Goal: Task Accomplishment & Management: Use online tool/utility

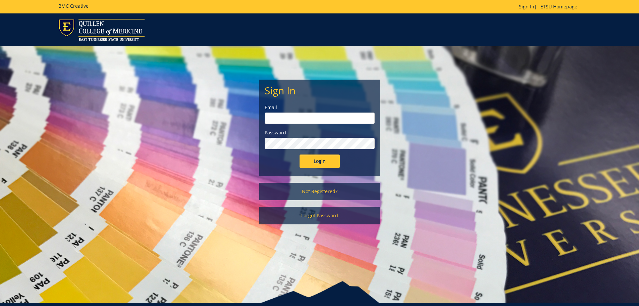
type input "[EMAIL_ADDRESS][DOMAIN_NAME]"
click at [314, 164] on input "Login" at bounding box center [320, 160] width 40 height 13
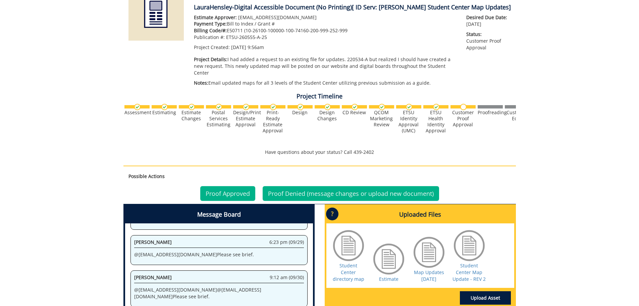
scroll to position [134, 0]
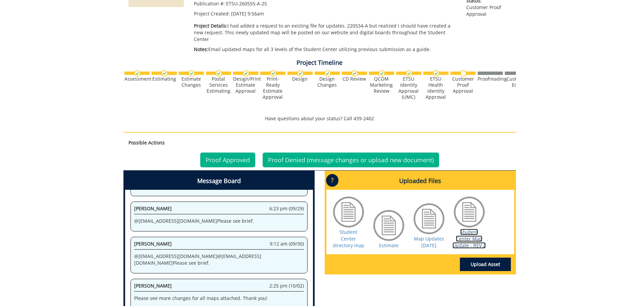
click at [469, 232] on link "Student Center Map Update - REV 2" at bounding box center [469, 239] width 33 height 20
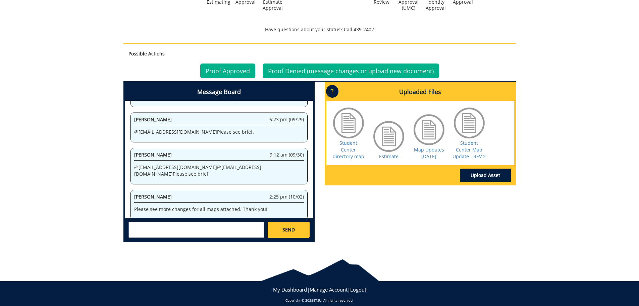
click at [165, 222] on textarea at bounding box center [197, 230] width 136 height 16
type textarea "Good morning! Just a few more updates. See attachment. Also, can you make all o…"
click at [293, 226] on span "SEND" at bounding box center [289, 229] width 12 height 7
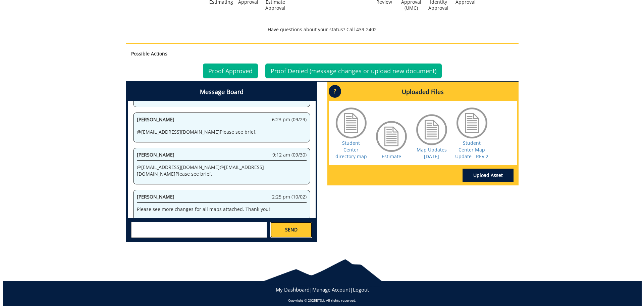
scroll to position [0, 0]
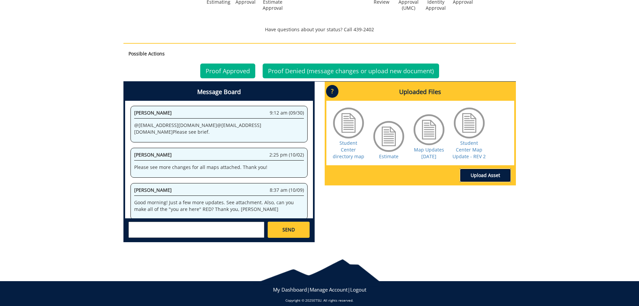
click at [489, 168] on link "Upload Asset" at bounding box center [485, 174] width 51 height 13
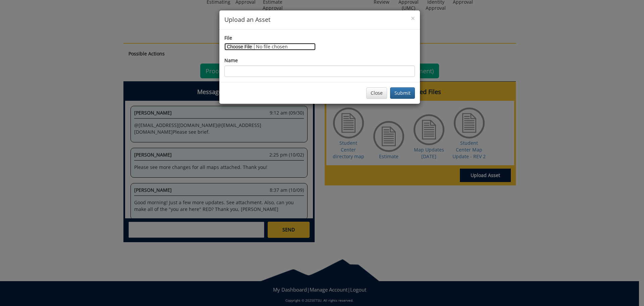
click at [236, 46] on input "File" at bounding box center [270, 46] width 91 height 7
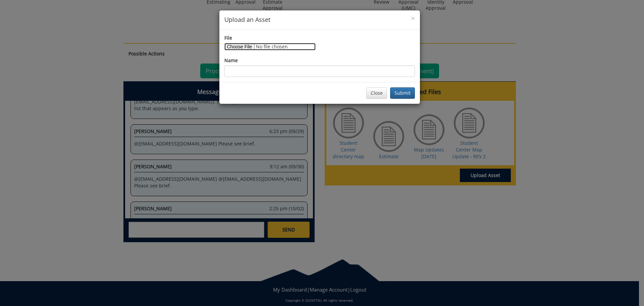
type input "C:\fakepath\Map Updates 10.9.25.pdf"
click at [403, 92] on button "Submit" at bounding box center [402, 92] width 25 height 11
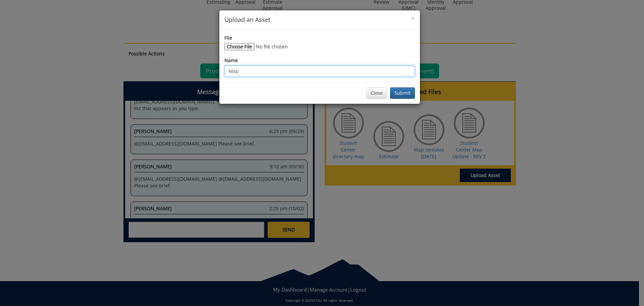
type input "Map Updates [DATE]"
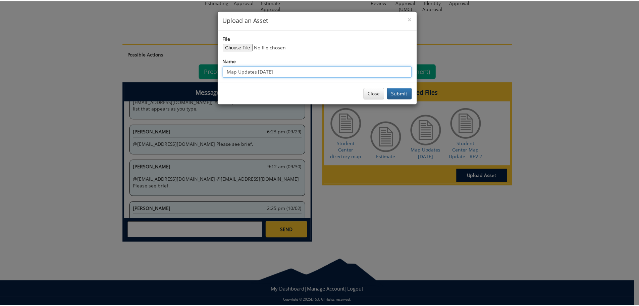
scroll to position [2195, 0]
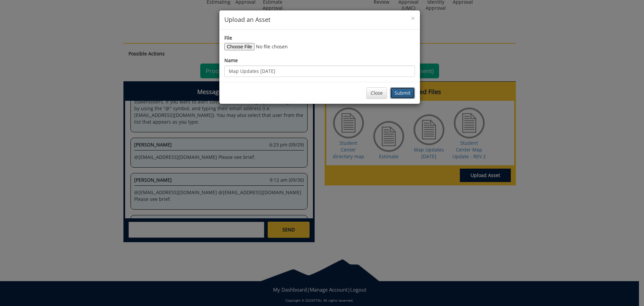
click at [404, 91] on button "Submit" at bounding box center [402, 92] width 25 height 11
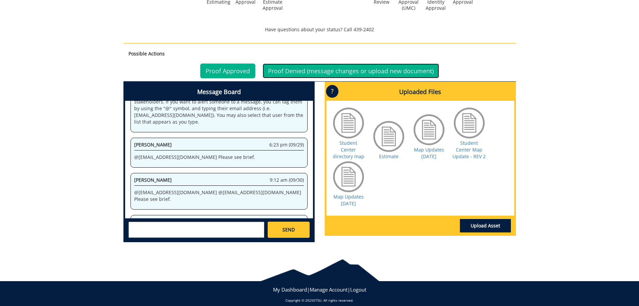
click at [372, 63] on link "Proof Denied (message changes or upload new document)" at bounding box center [351, 70] width 177 height 15
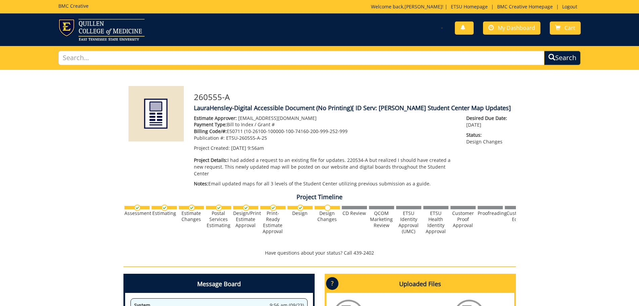
scroll to position [98, 0]
